Goal: Information Seeking & Learning: Check status

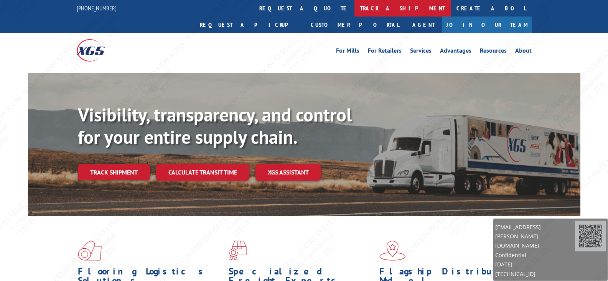
click at [355, 10] on link "track a shipment" at bounding box center [403, 8] width 96 height 17
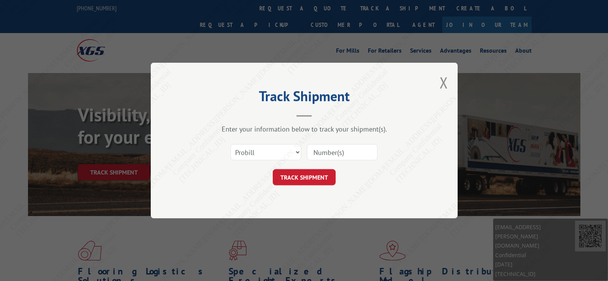
click at [326, 155] on input at bounding box center [342, 152] width 71 height 16
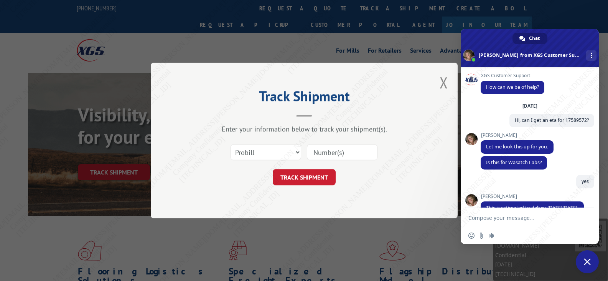
scroll to position [254, 0]
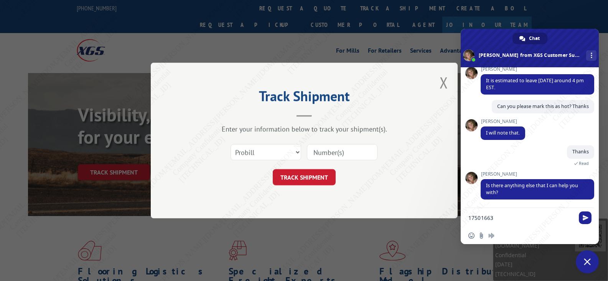
type textarea "17501663"
click at [337, 152] on input at bounding box center [342, 152] width 71 height 16
paste input "17501663"
type input "17501663"
click at [309, 175] on button "TRACK SHIPMENT" at bounding box center [304, 177] width 63 height 16
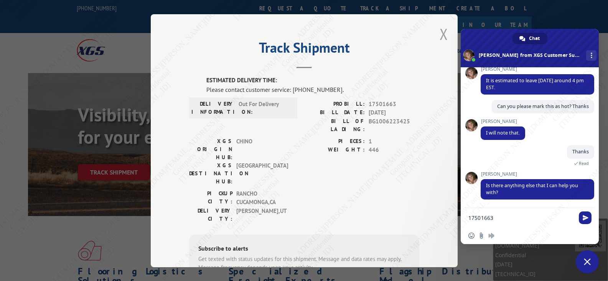
click at [440, 34] on button "Close modal" at bounding box center [444, 34] width 8 height 20
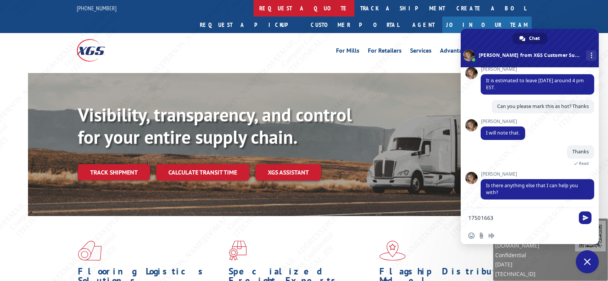
click at [254, 10] on link "request a quote" at bounding box center [304, 8] width 101 height 17
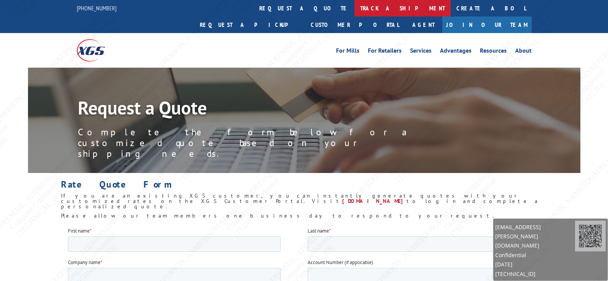
click at [355, 11] on link "track a shipment" at bounding box center [403, 8] width 96 height 17
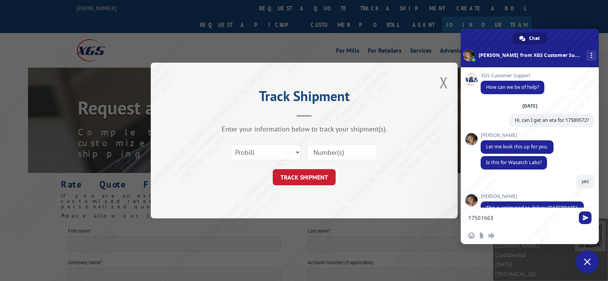
scroll to position [254, 0]
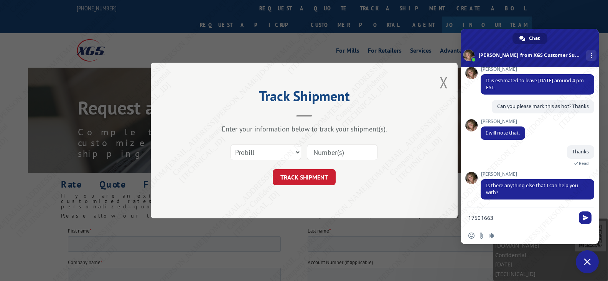
click at [347, 143] on div at bounding box center [342, 152] width 71 height 18
click at [345, 152] on input at bounding box center [342, 152] width 71 height 16
paste input "17501656"
type input "17501656"
click at [293, 177] on button "TRACK SHIPMENT" at bounding box center [304, 177] width 63 height 16
